Goal: Task Accomplishment & Management: Complete application form

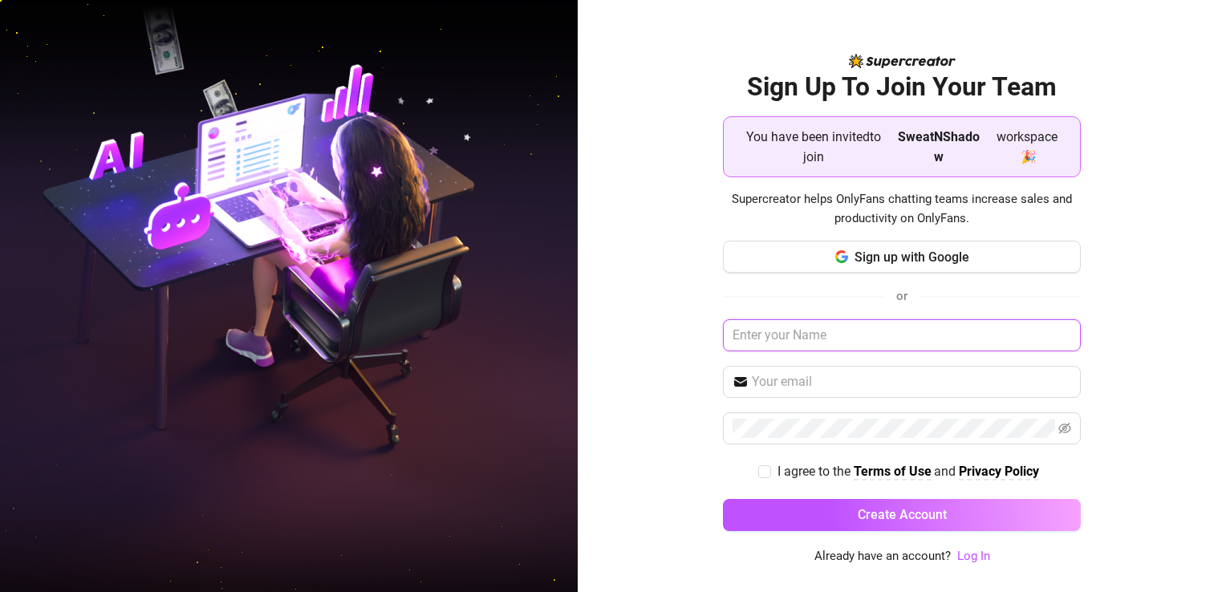
click at [876, 335] on input "text" at bounding box center [902, 335] width 358 height 32
type input "t"
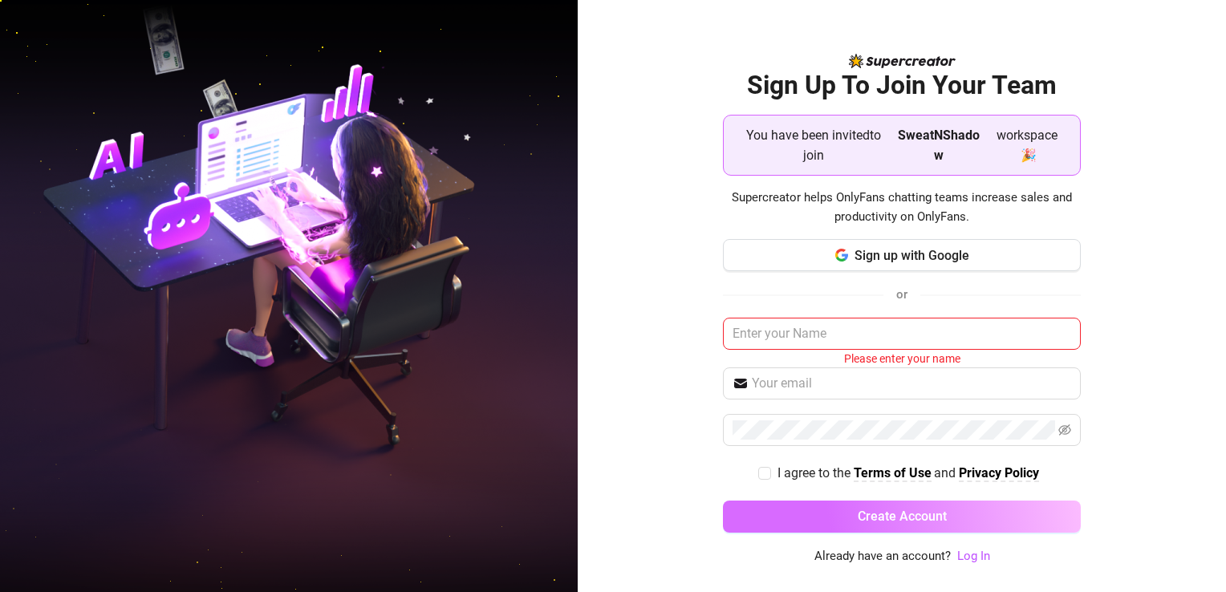
click at [908, 521] on span "Create Account" at bounding box center [902, 516] width 89 height 15
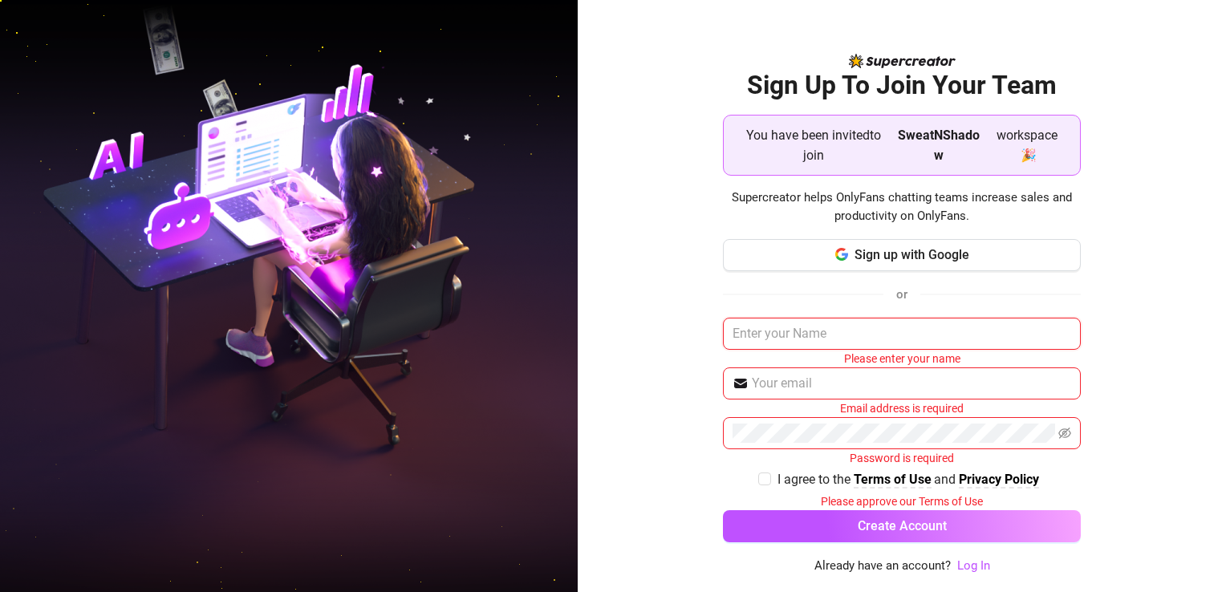
click at [867, 326] on input "text" at bounding box center [902, 334] width 358 height 32
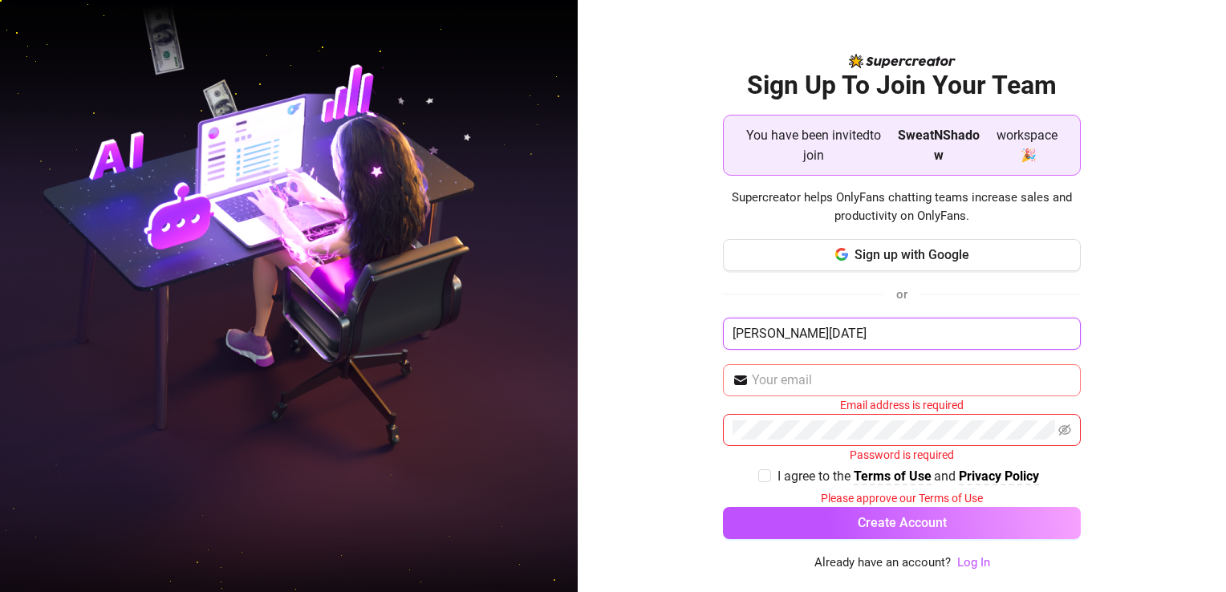
type input "[PERSON_NAME][DATE]"
click at [866, 380] on input "text" at bounding box center [911, 380] width 319 height 19
type input "[EMAIL_ADDRESS][DOMAIN_NAME]"
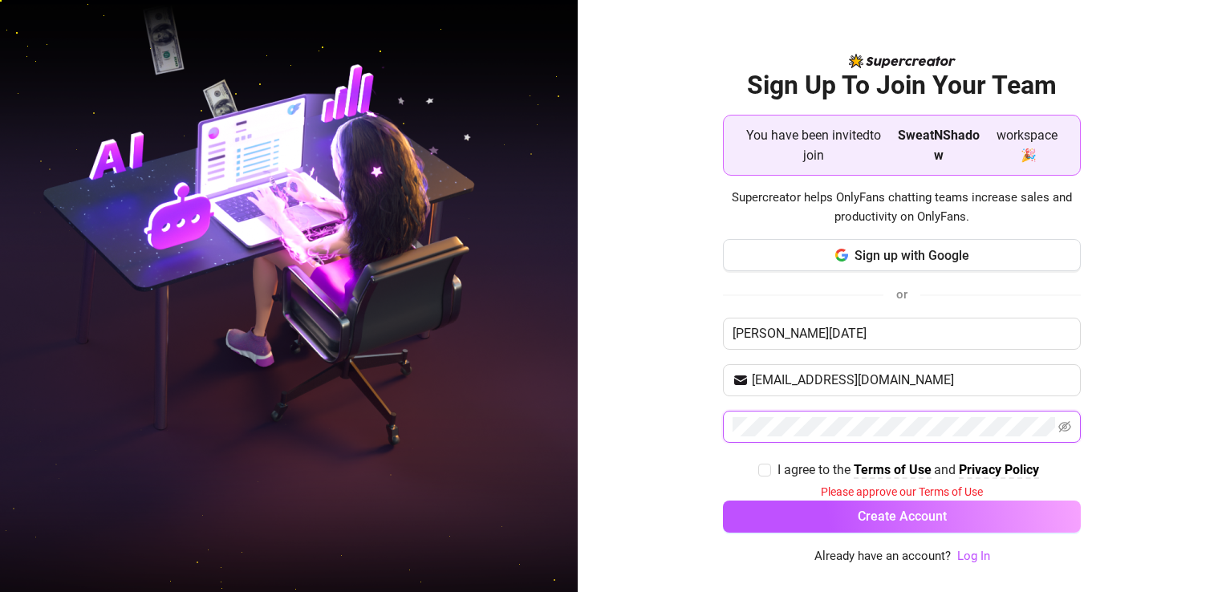
click at [723, 501] on button "Create Account" at bounding box center [902, 517] width 358 height 32
click at [1065, 425] on icon "eye-invisible" at bounding box center [1064, 426] width 13 height 11
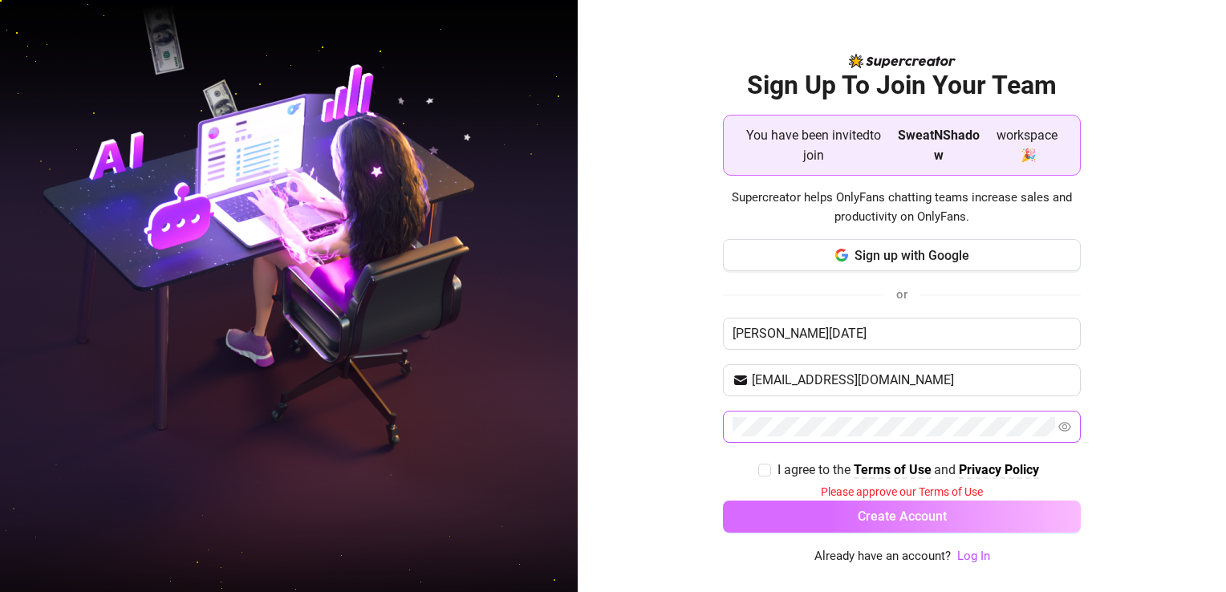
click at [976, 511] on button "Create Account" at bounding box center [902, 517] width 358 height 32
click at [942, 517] on span "Create Account" at bounding box center [902, 516] width 89 height 15
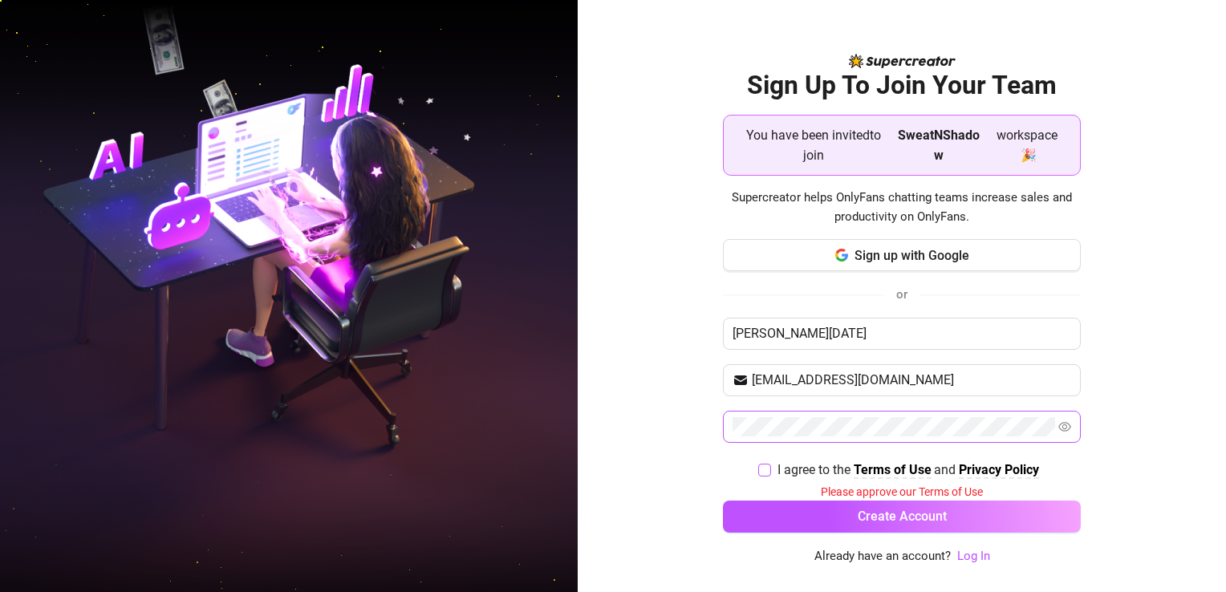
click at [764, 466] on input "I agree to the Terms of Use and Privacy Policy" at bounding box center [763, 469] width 11 height 11
checkbox input "true"
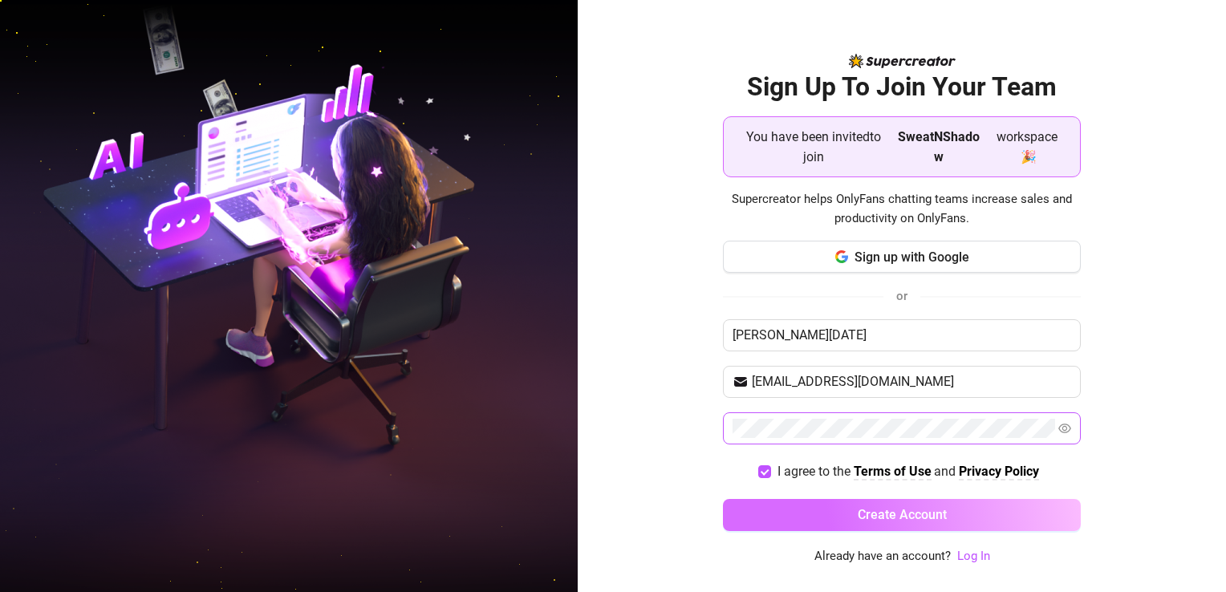
click at [784, 502] on button "Create Account" at bounding box center [902, 515] width 358 height 32
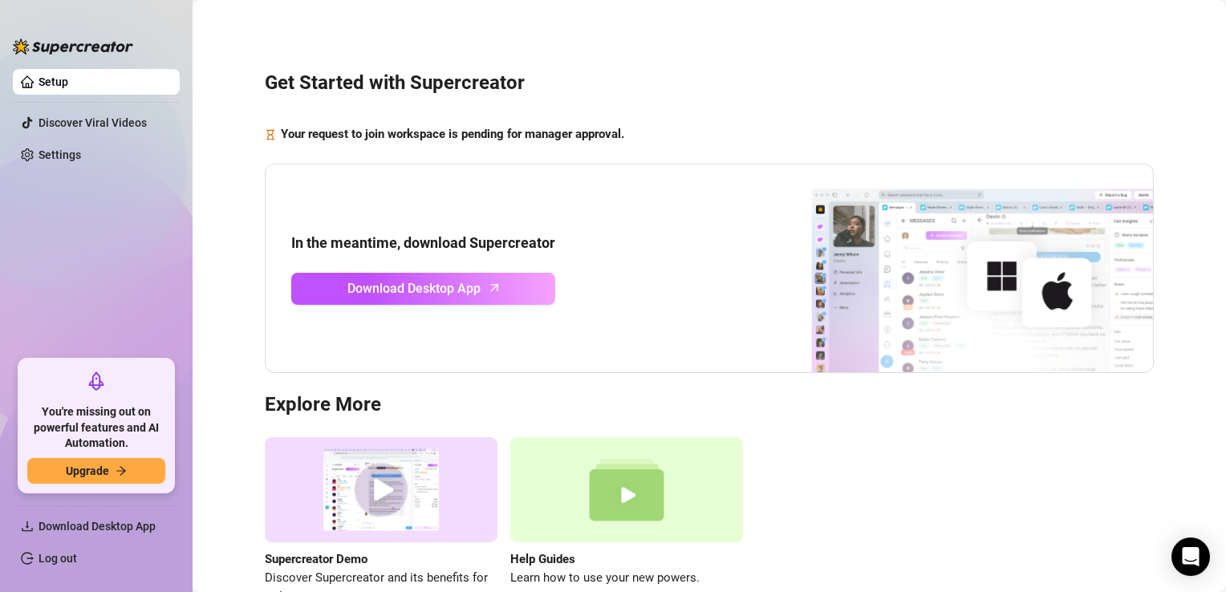
click at [1054, 52] on div "Get Started with Supercreator Your request to join workspace is pending for man…" at bounding box center [710, 329] width 1002 height 636
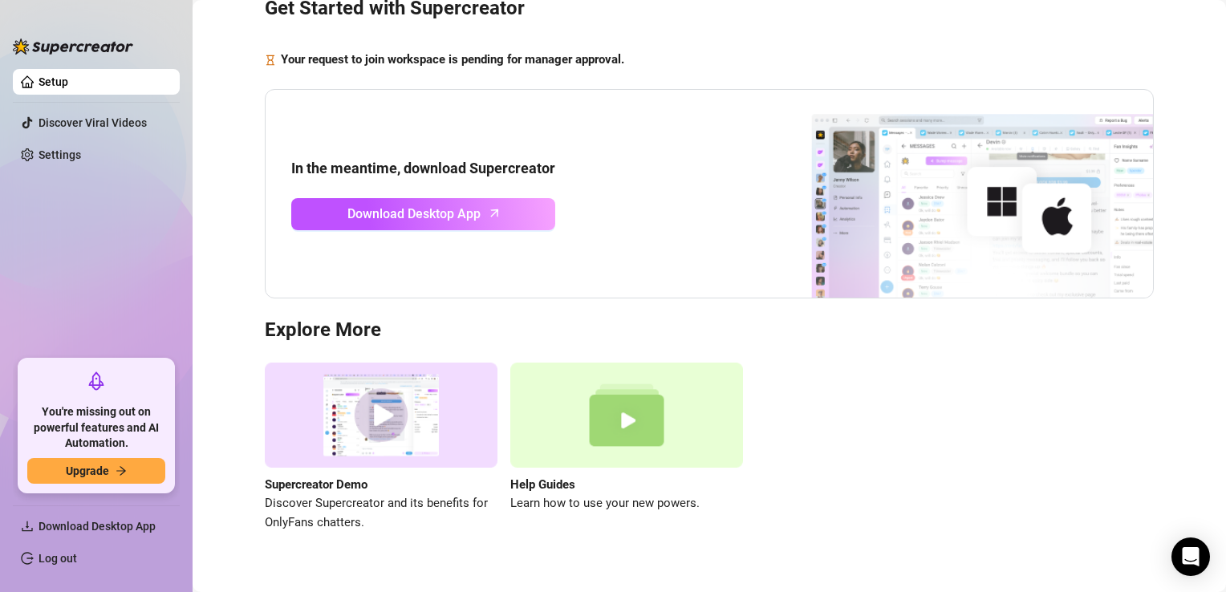
scroll to position [71, 0]
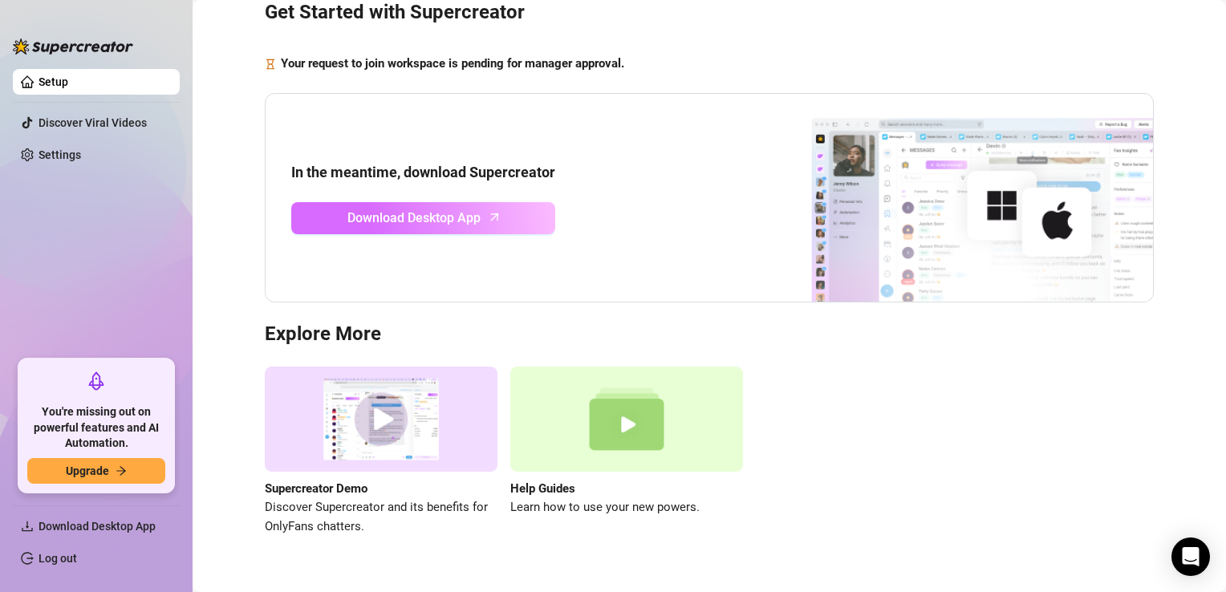
click at [459, 217] on span "Download Desktop App" at bounding box center [413, 218] width 133 height 20
